Goal: Complete application form

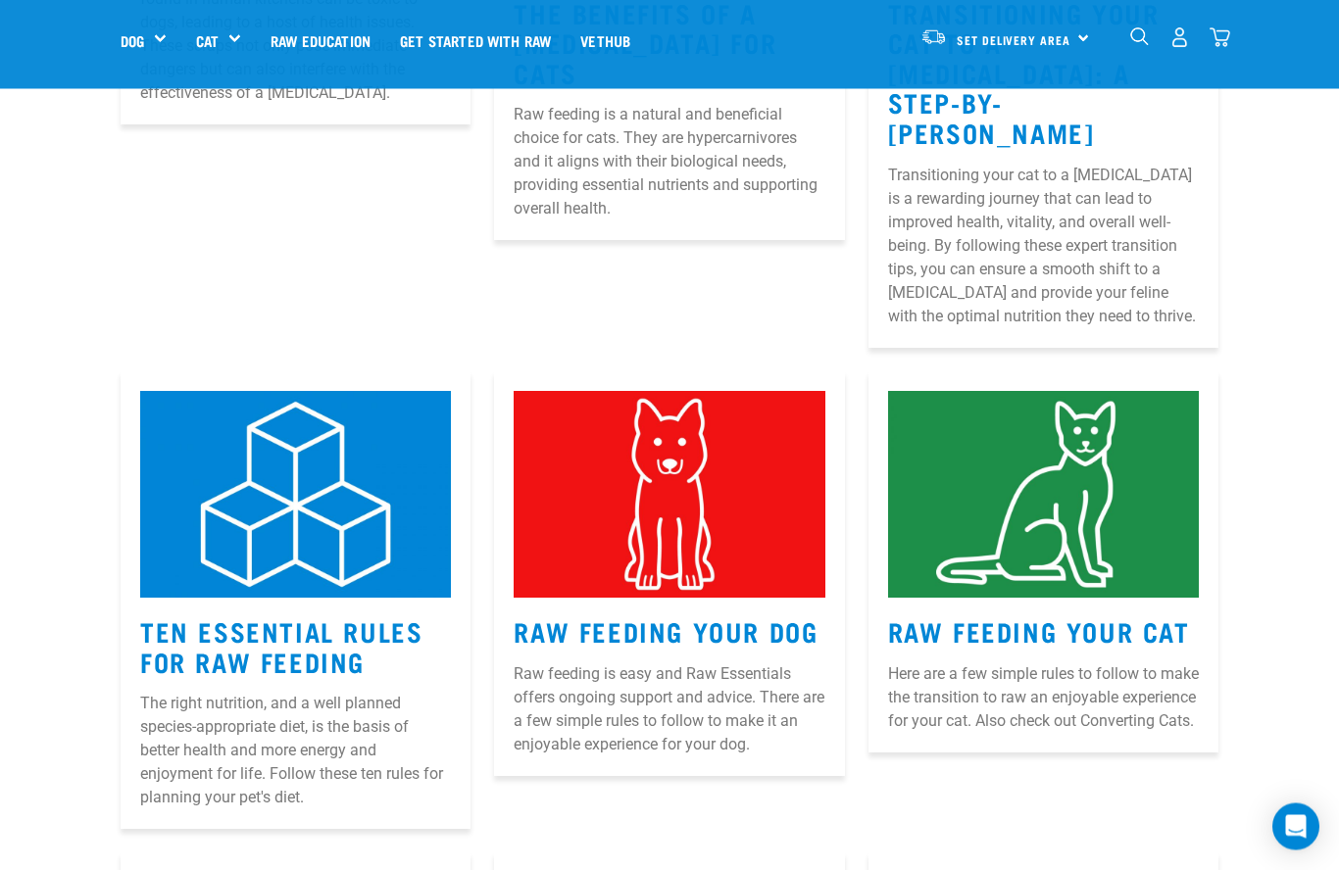
scroll to position [631, 0]
click at [987, 676] on p "Here are a few simple rules to follow to make the transition to raw an enjoyabl…" at bounding box center [1043, 697] width 311 height 71
click at [984, 675] on p "Here are a few simple rules to follow to make the transition to raw an enjoyabl…" at bounding box center [1043, 697] width 311 height 71
click at [1030, 623] on link "Raw Feeding Your Cat" at bounding box center [1039, 630] width 302 height 15
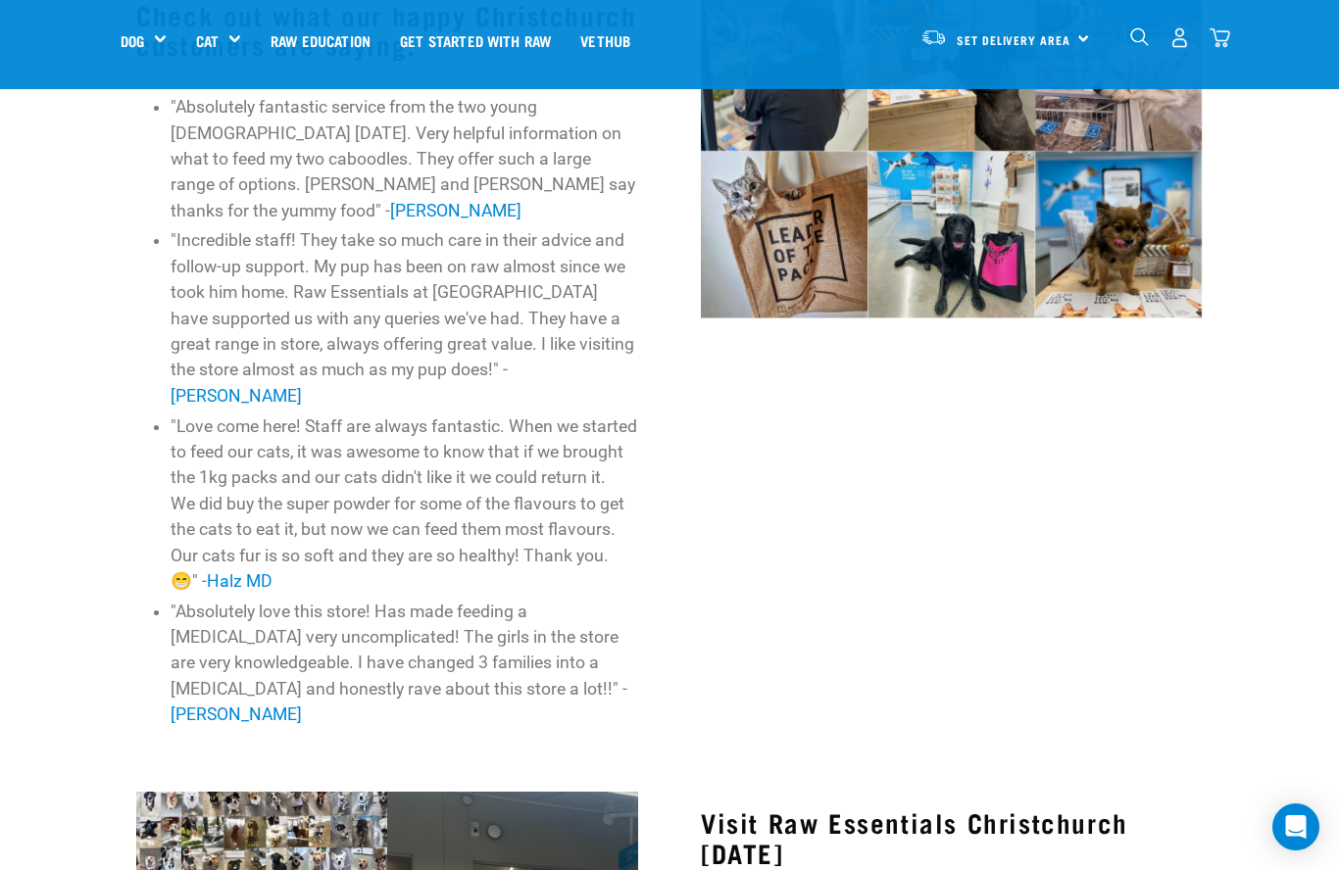
scroll to position [1028, 0]
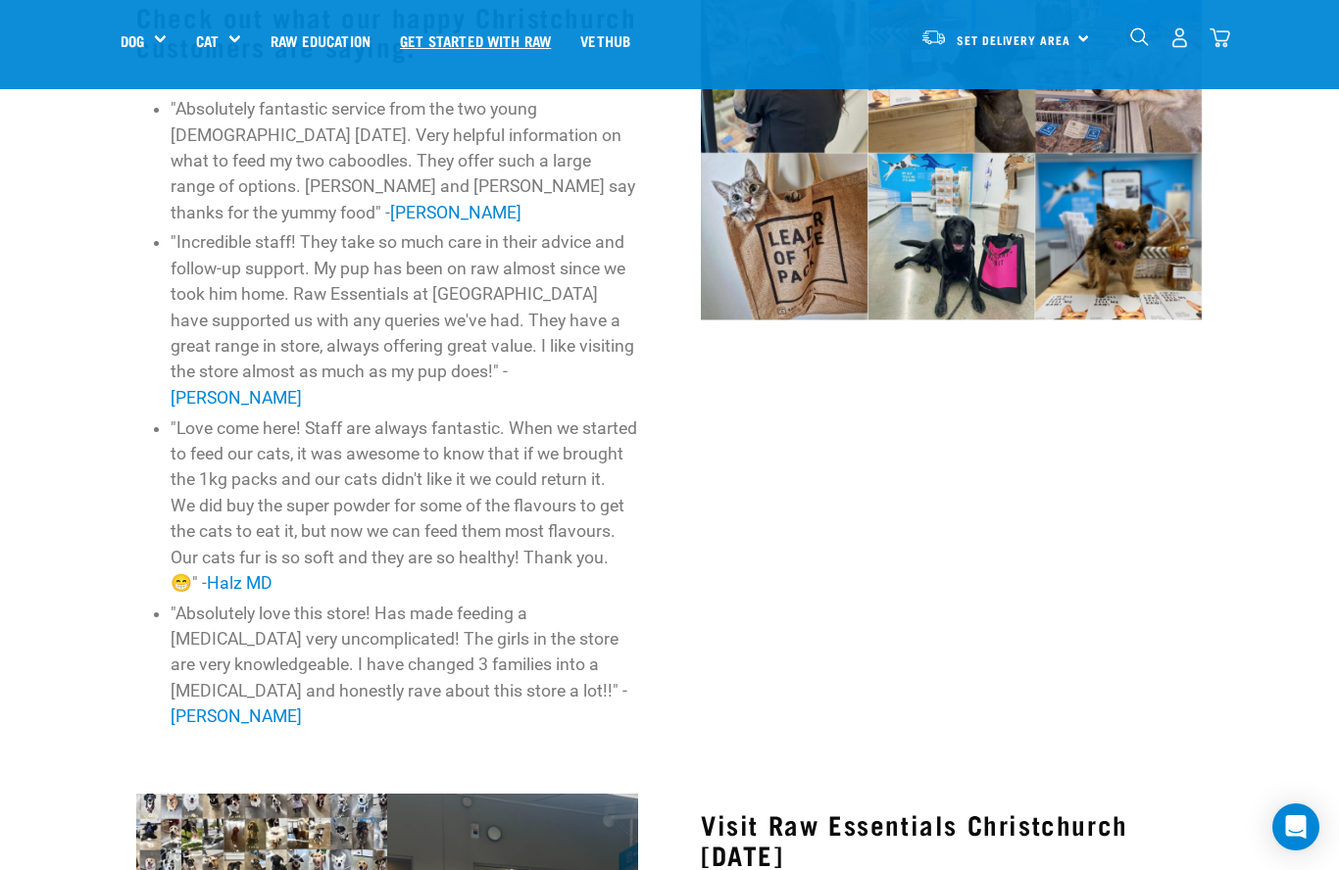
click at [501, 26] on link "Get started with Raw" at bounding box center [475, 40] width 180 height 78
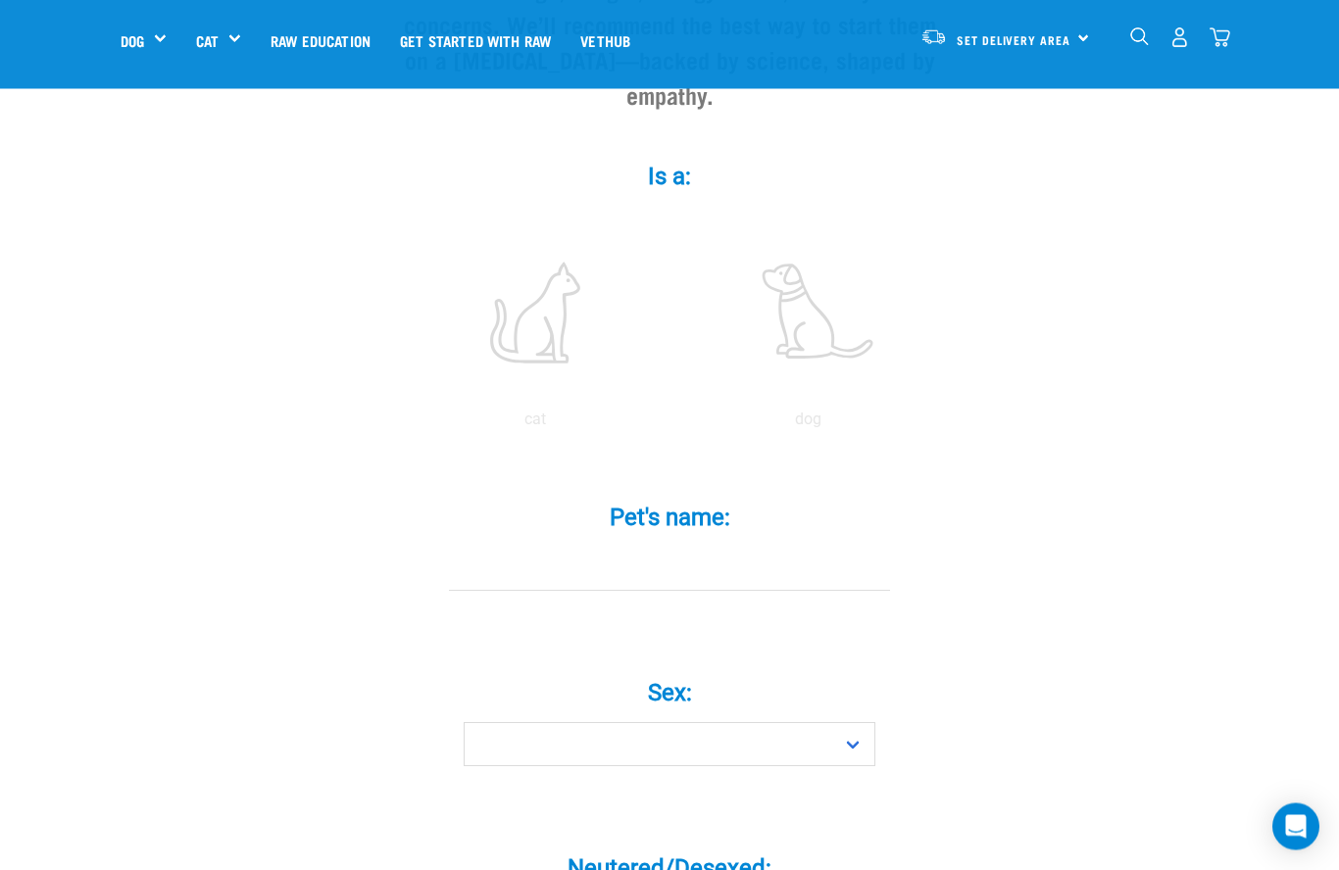
scroll to position [305, 0]
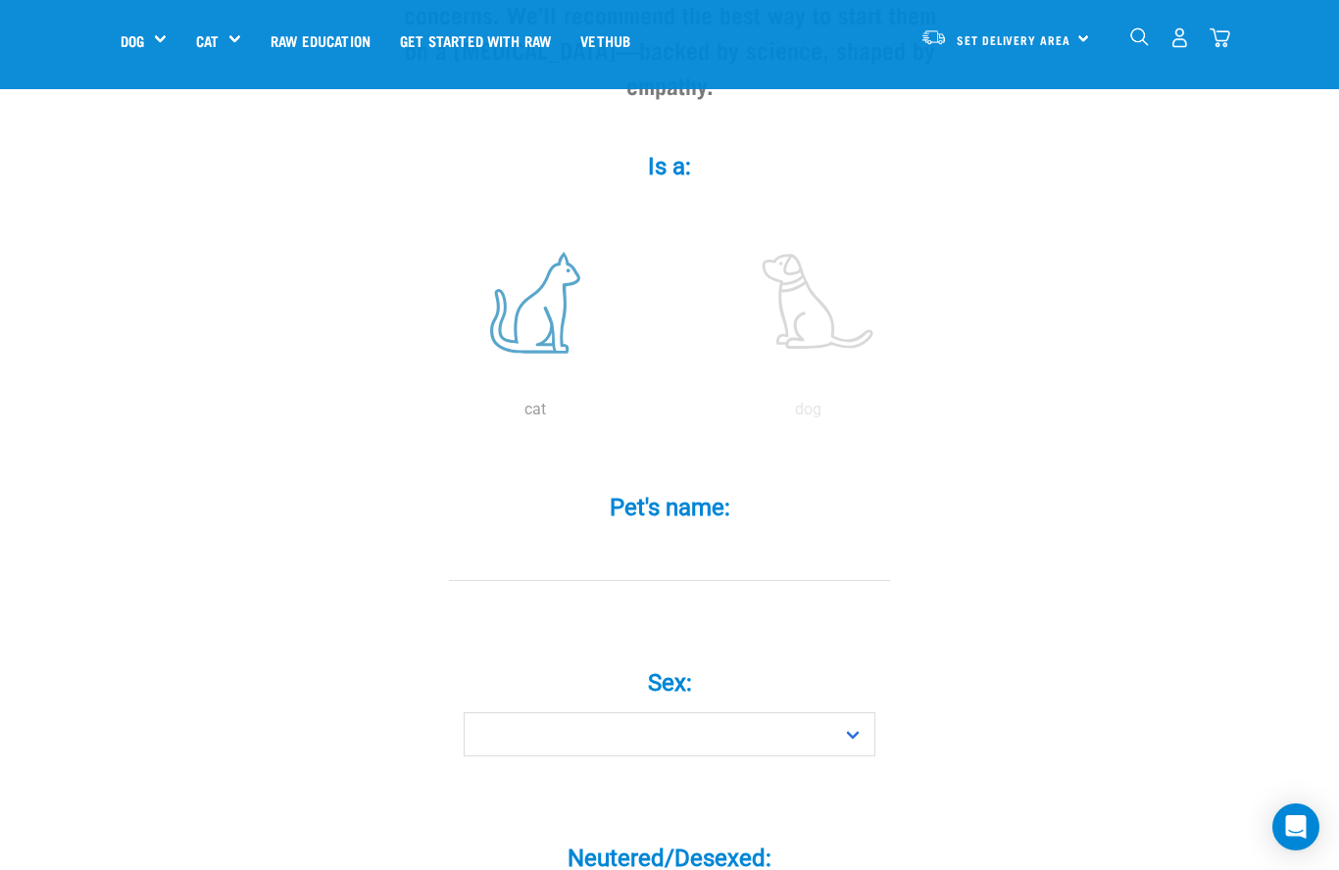
click at [539, 330] on label at bounding box center [535, 303] width 265 height 167
click at [399, 415] on input "radio" at bounding box center [399, 415] width 0 height 0
radio input "true"
click at [751, 581] on input "Pet's name: *" at bounding box center [669, 559] width 441 height 44
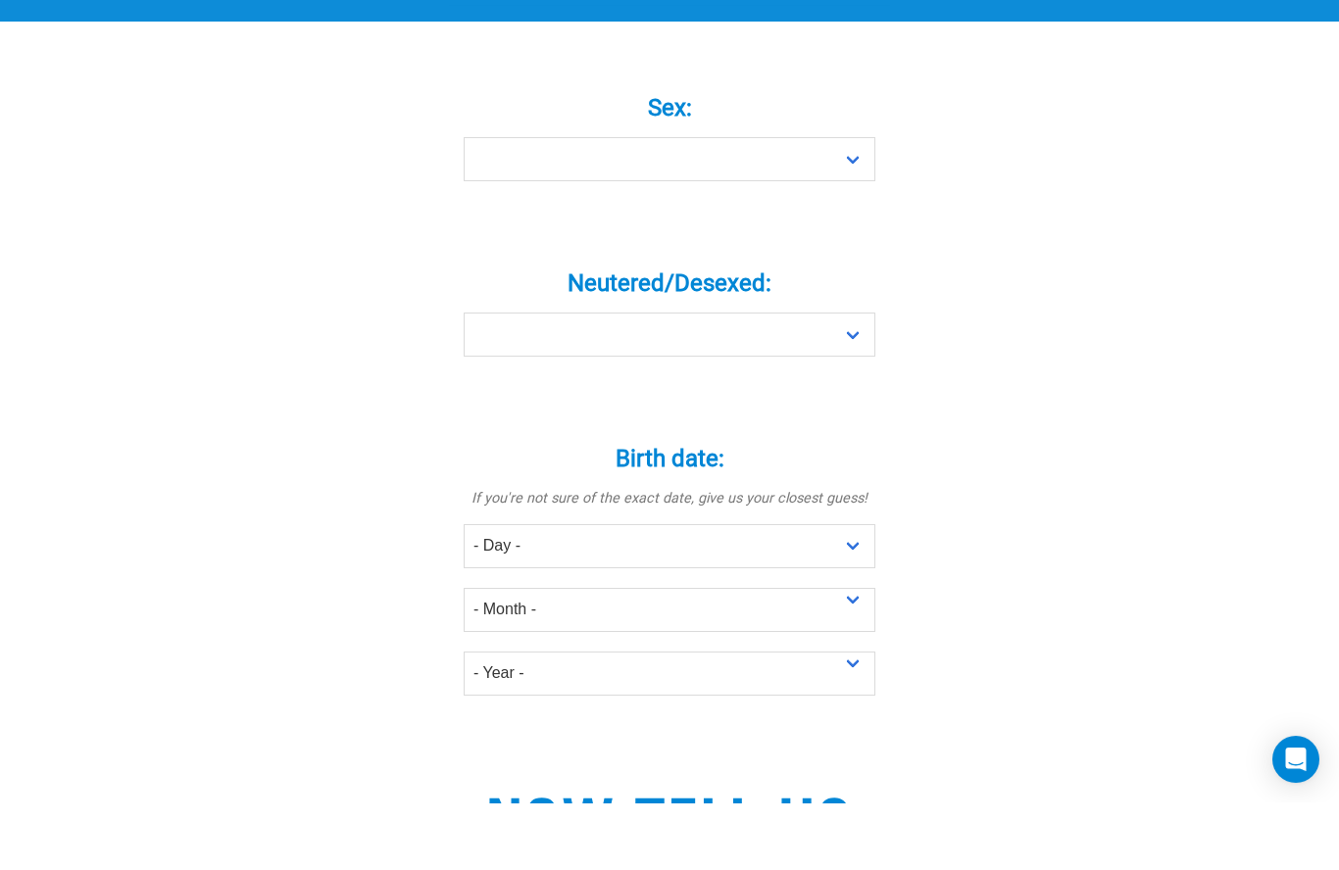
scroll to position [815, 0]
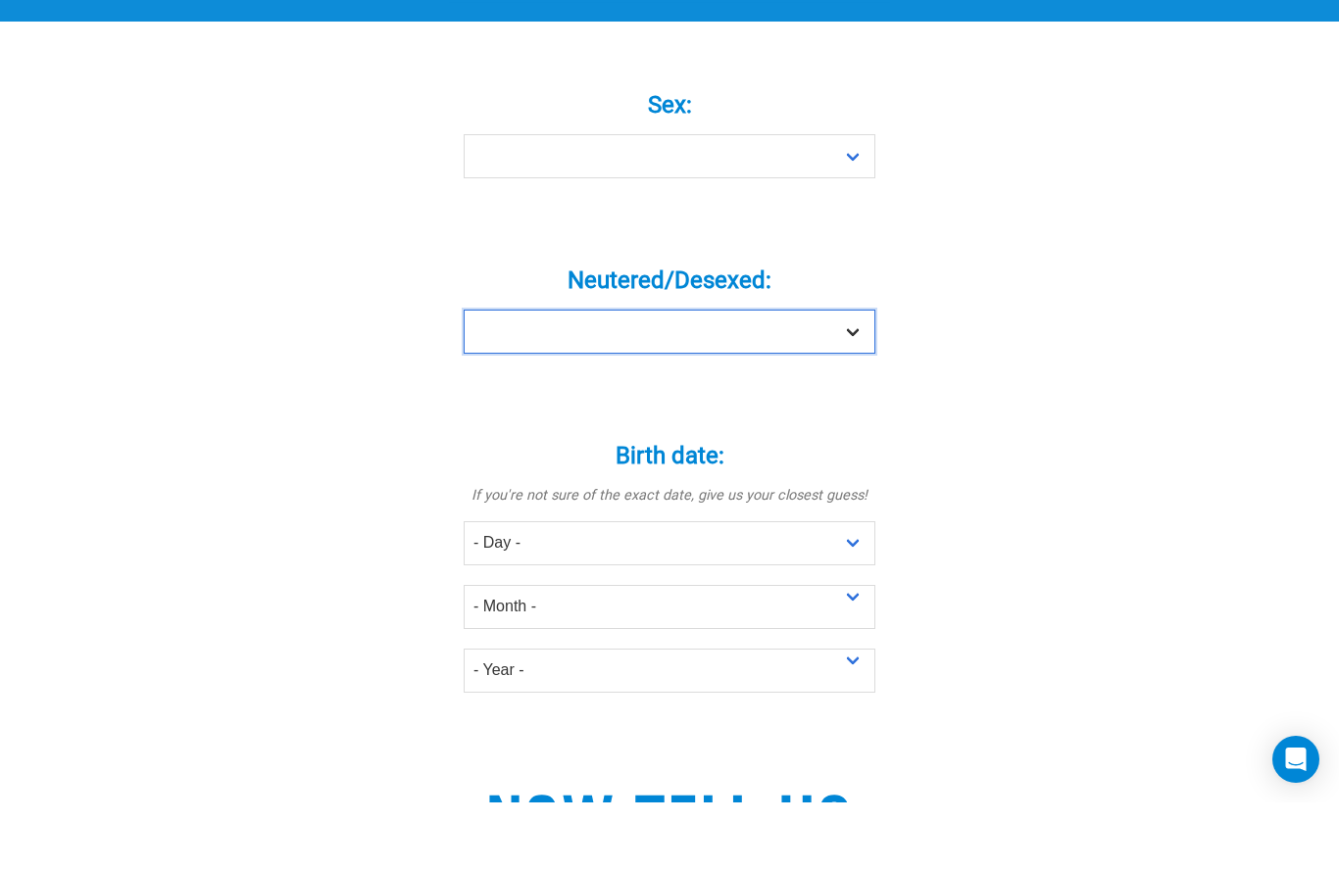
click at [852, 377] on select "Yes No" at bounding box center [670, 399] width 412 height 44
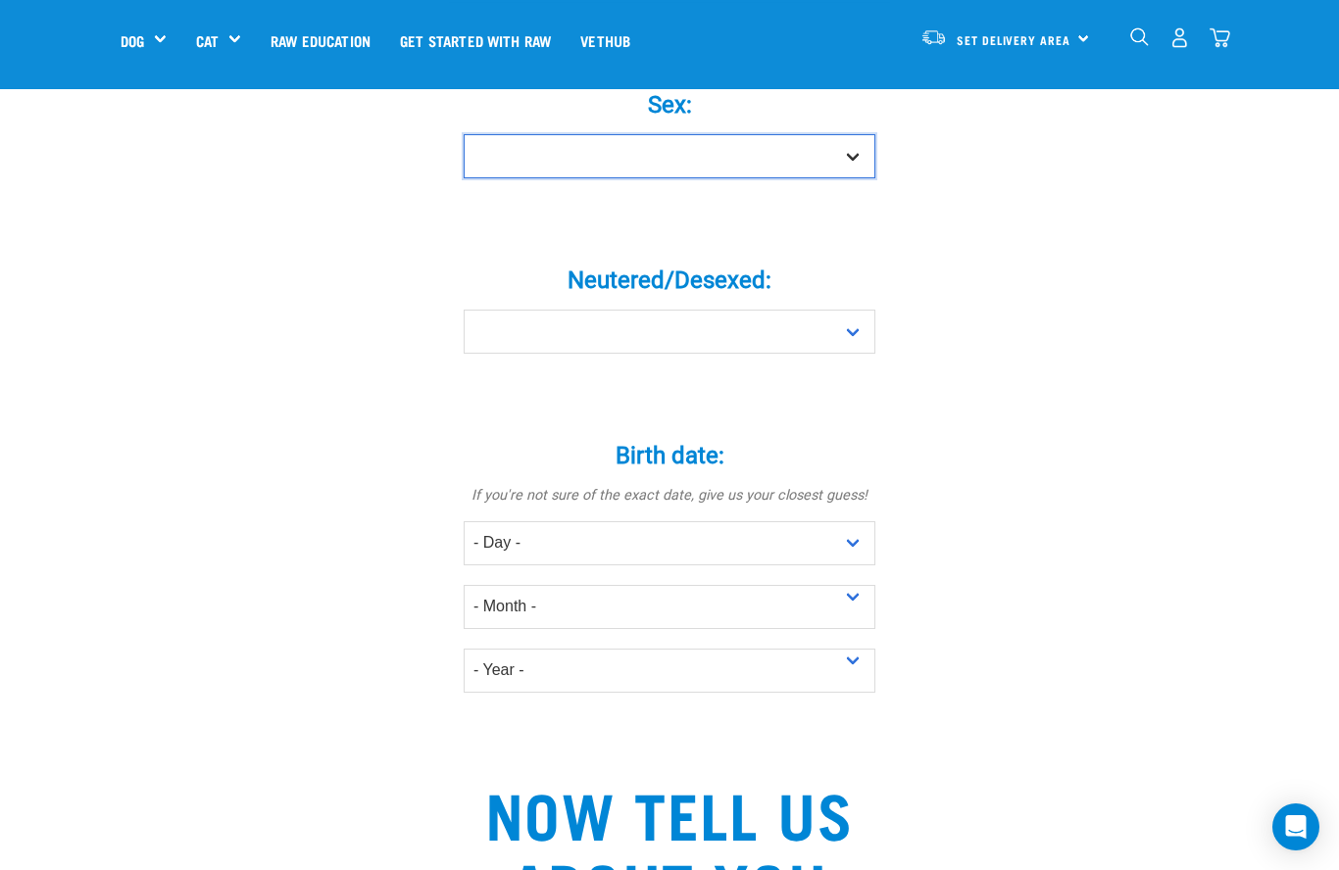
click at [858, 174] on select "Boy Girl" at bounding box center [670, 156] width 412 height 44
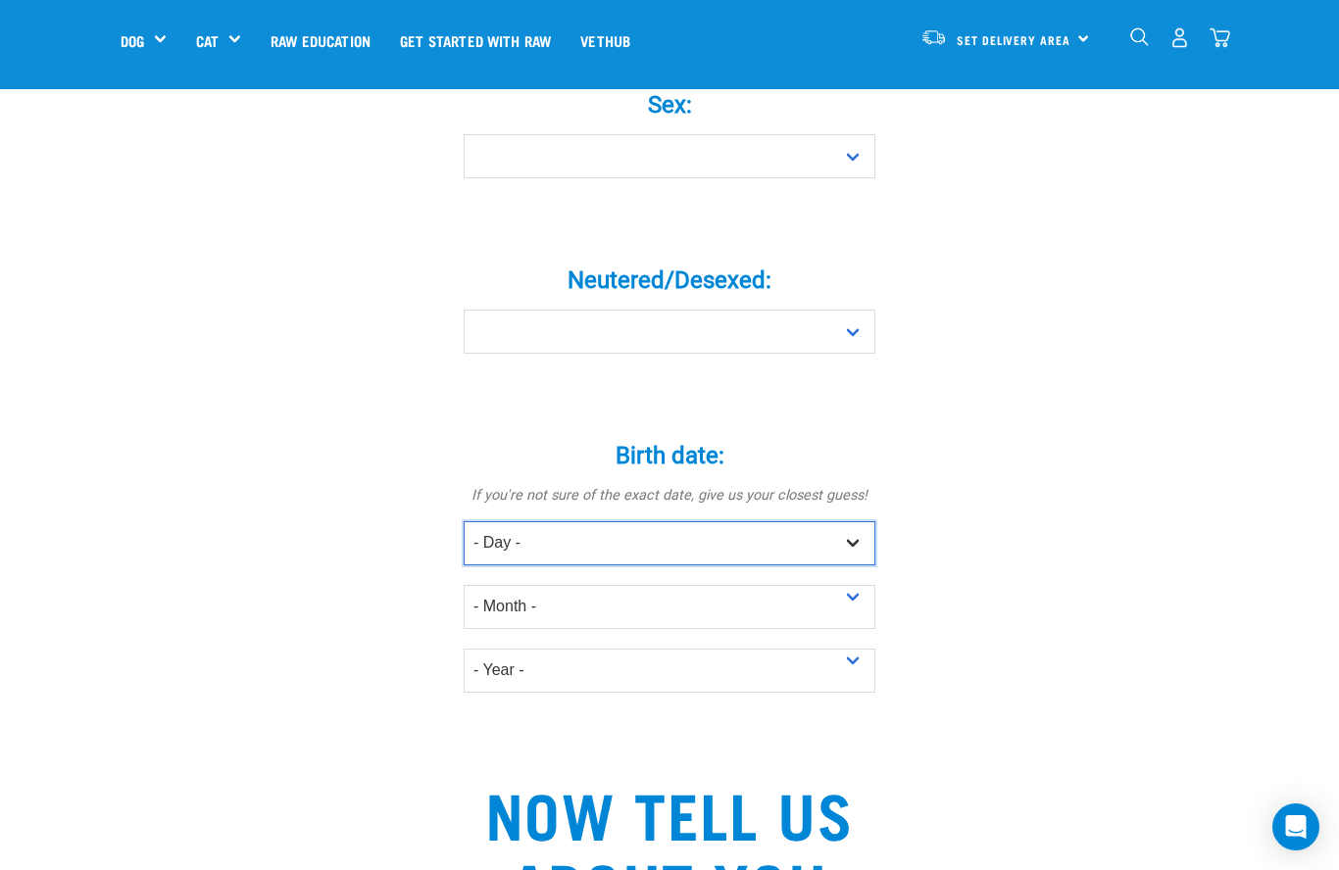
click at [864, 562] on select "- Day - 1 2 3 4 5 6 7 8 9 10 11 12 13 14 15 16 17 18 19 20 21 22 23 24 25 26 27" at bounding box center [670, 543] width 412 height 44
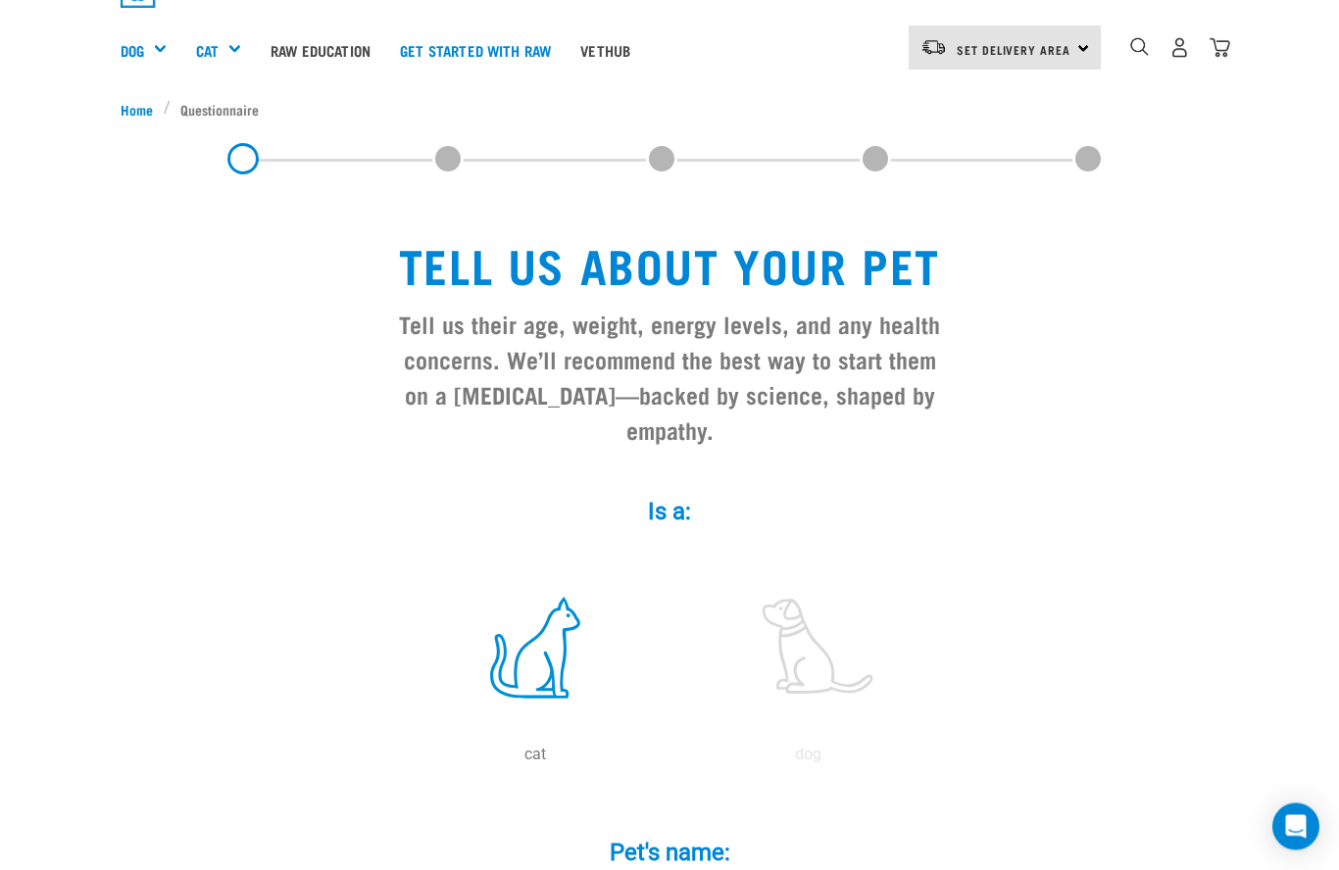
scroll to position [0, 0]
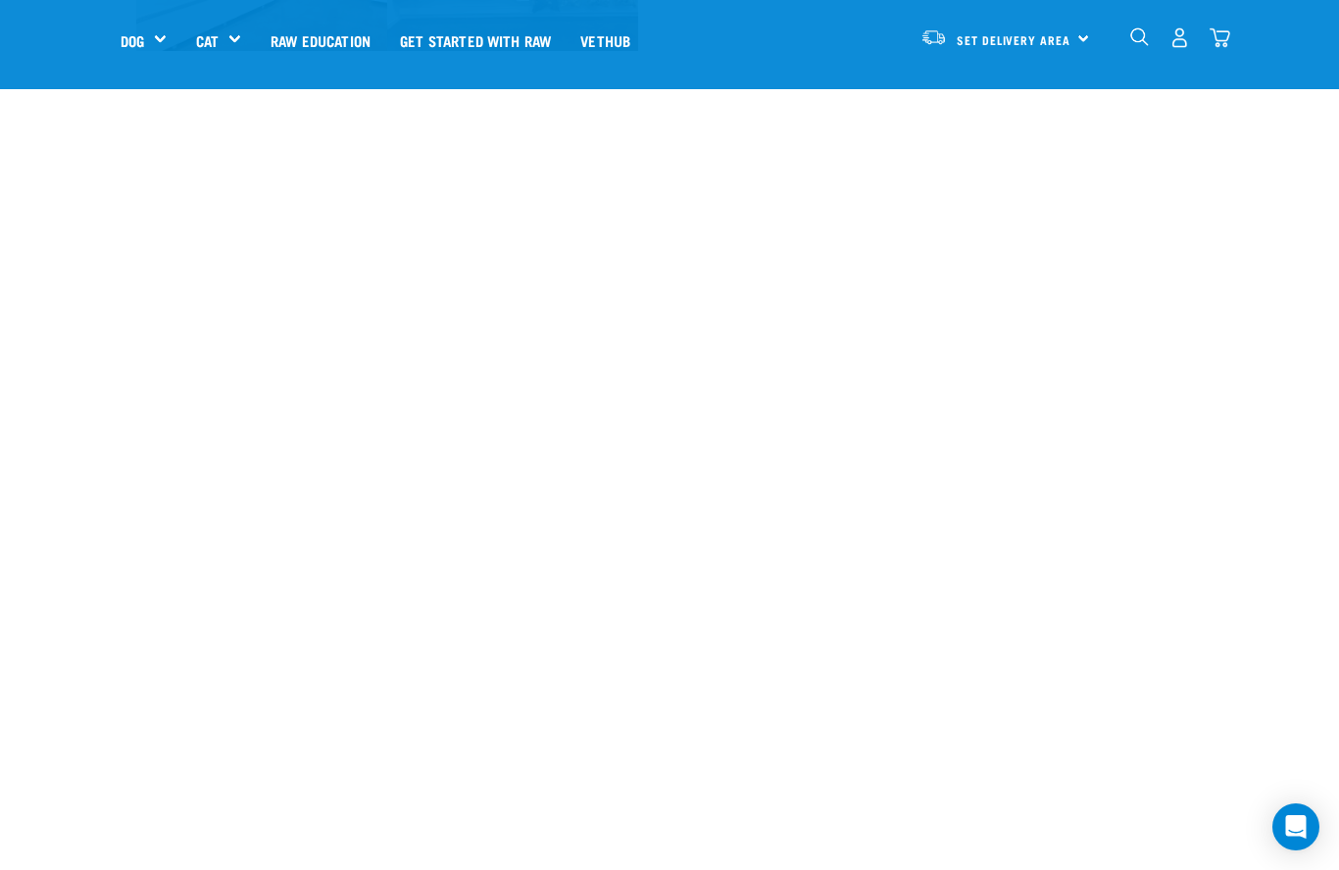
scroll to position [2263, 0]
